Goal: Browse casually

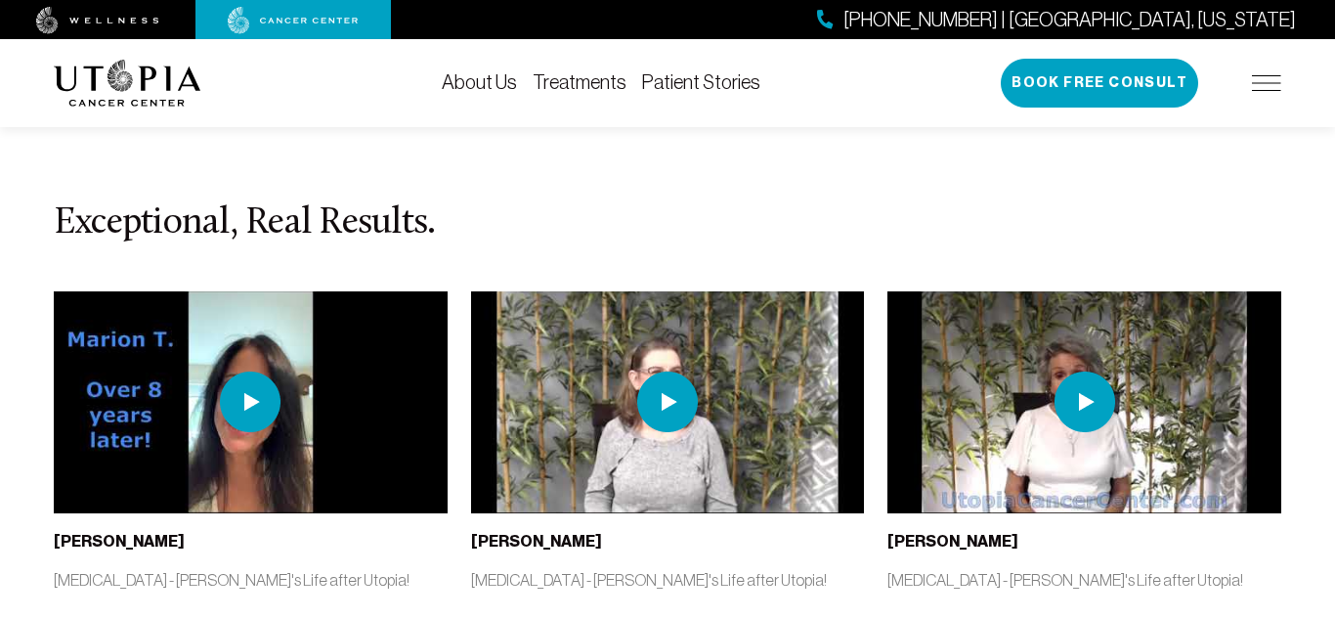
scroll to position [4395, 0]
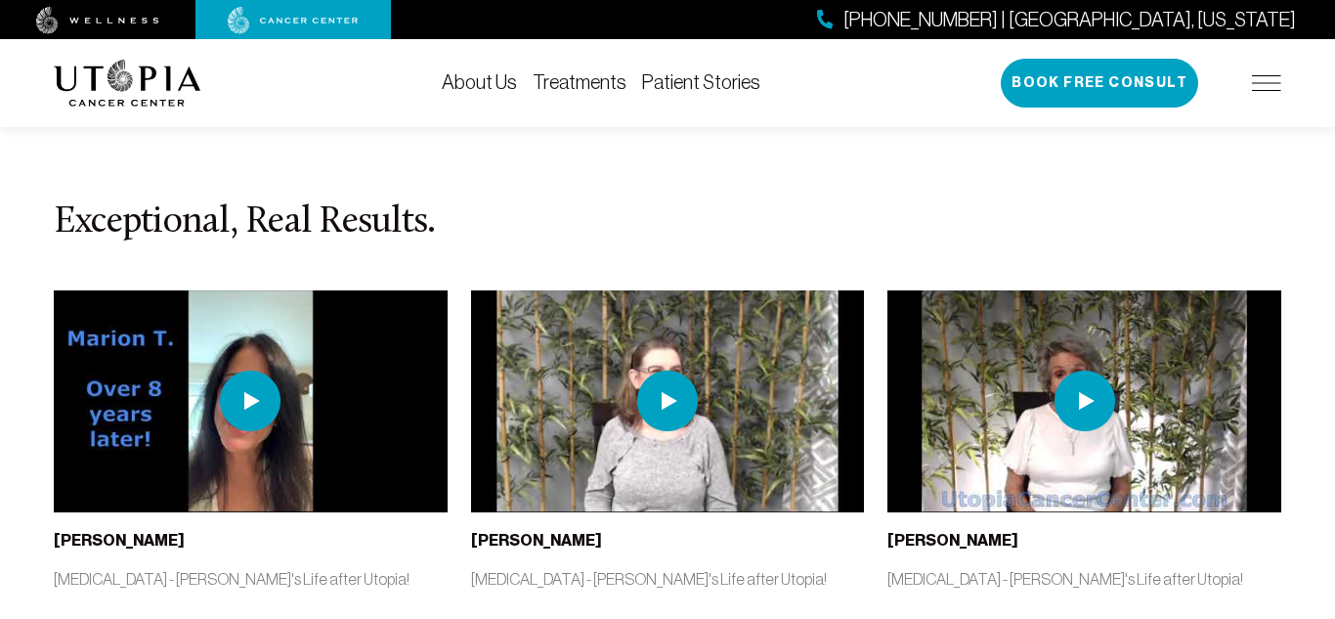
click at [660, 370] on img at bounding box center [667, 400] width 61 height 61
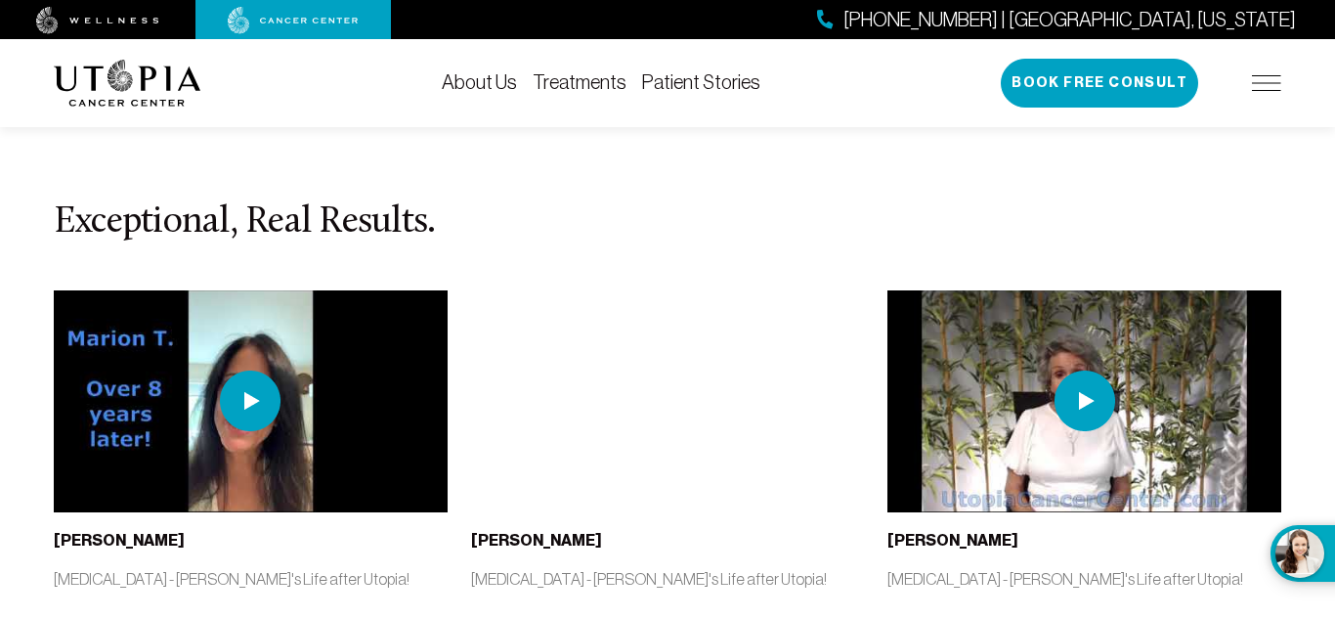
click at [985, 290] on img at bounding box center [1085, 400] width 394 height 221
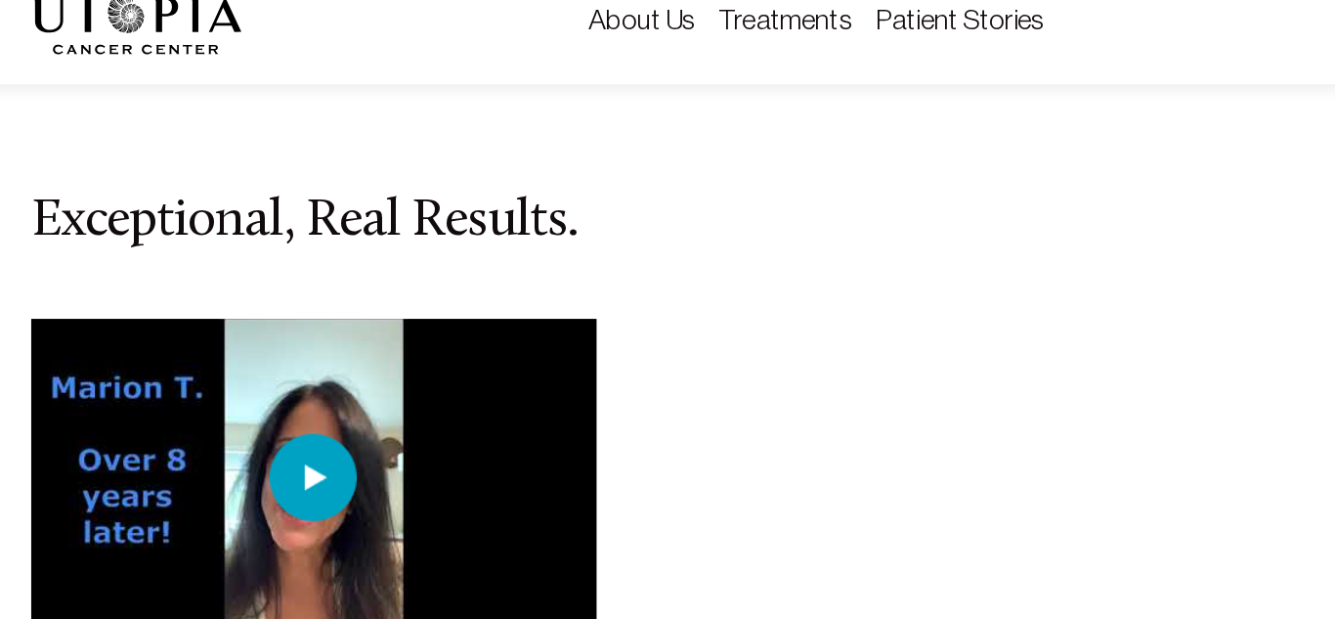
click at [257, 370] on img at bounding box center [250, 400] width 61 height 61
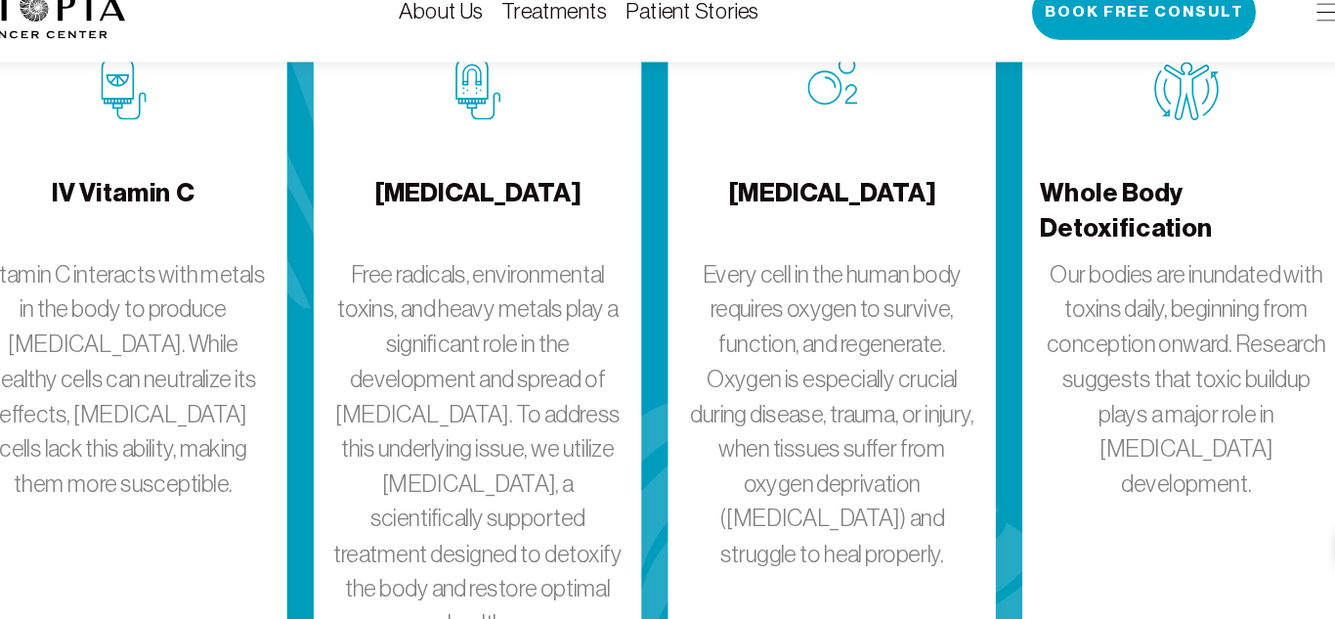
scroll to position [2796, 0]
